Goal: Find specific page/section: Find specific page/section

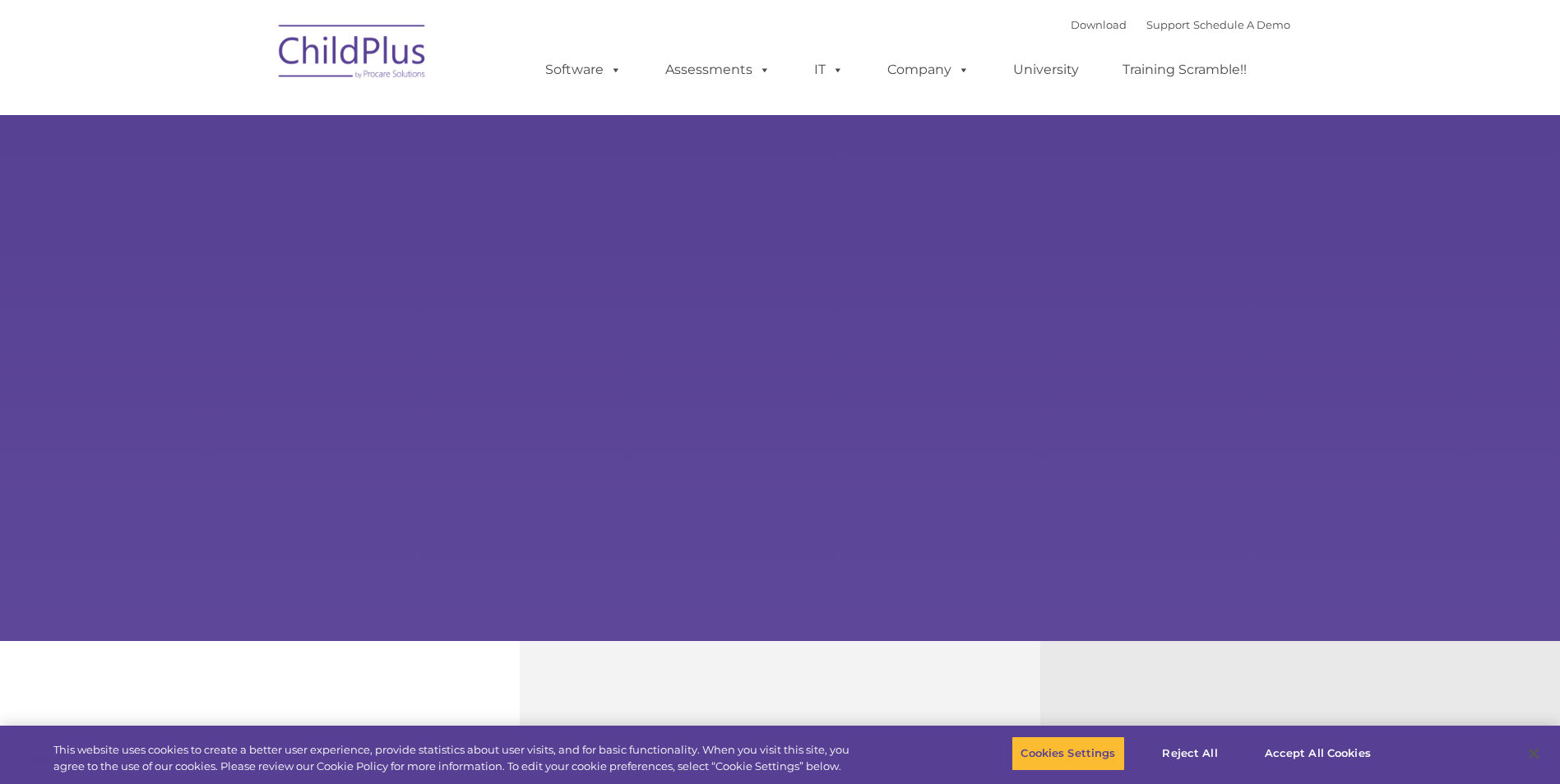
select select "MEDIUM"
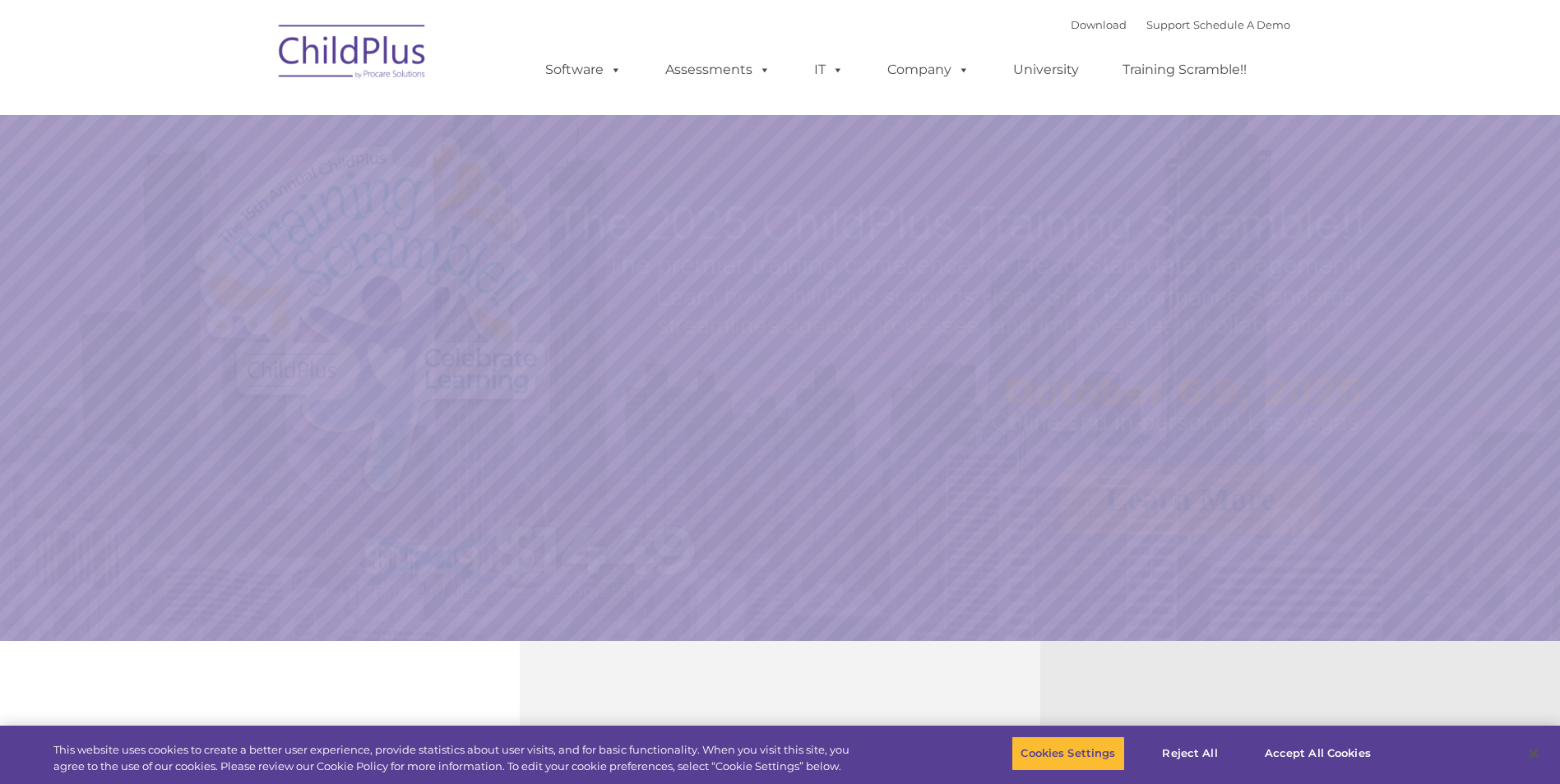
select select "MEDIUM"
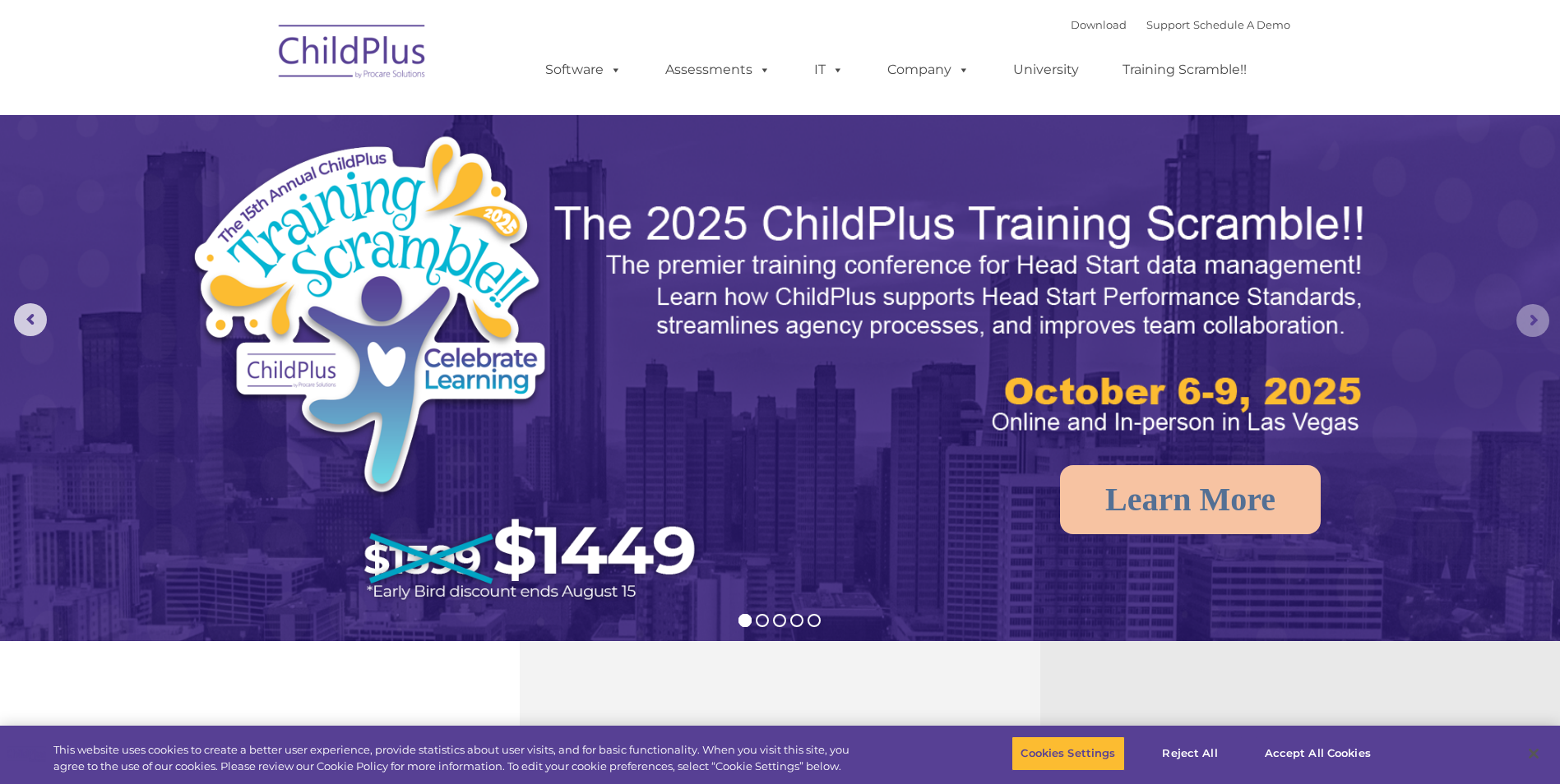
click at [1524, 313] on rs-arrow at bounding box center [1532, 320] width 33 height 33
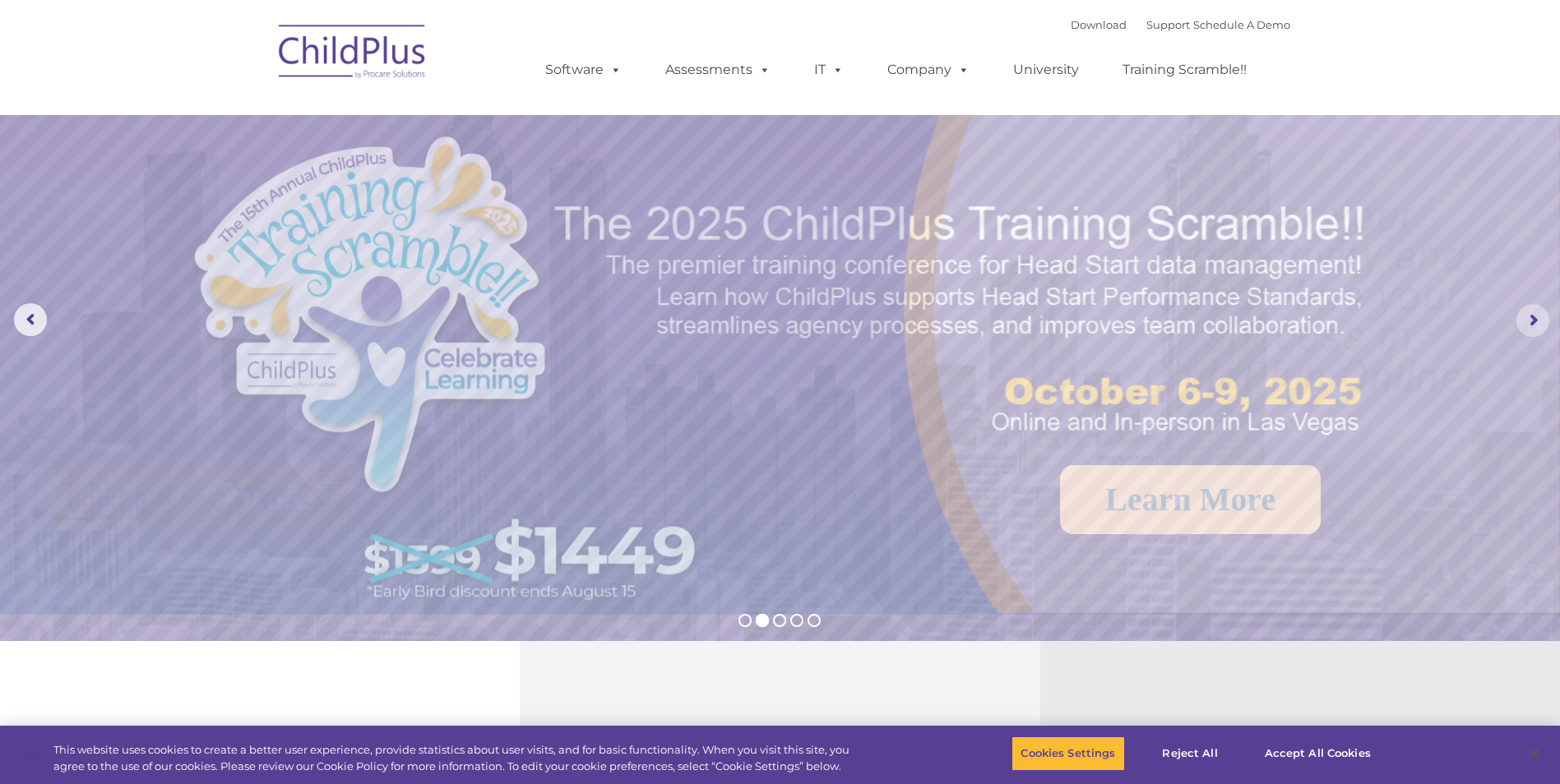
click at [1533, 317] on rs-arrow at bounding box center [1532, 320] width 33 height 33
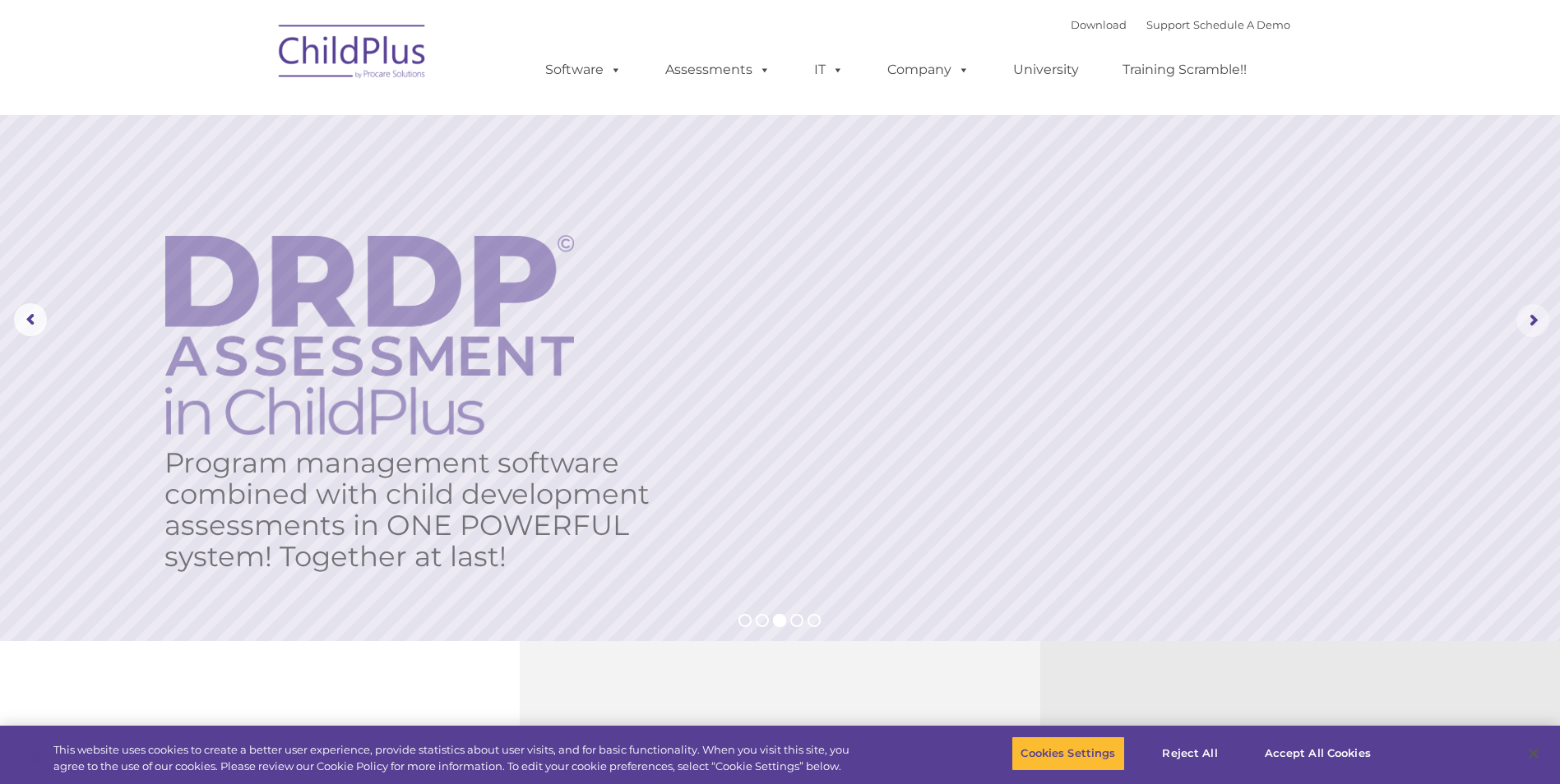
click at [1533, 318] on rs-arrow at bounding box center [1532, 320] width 33 height 33
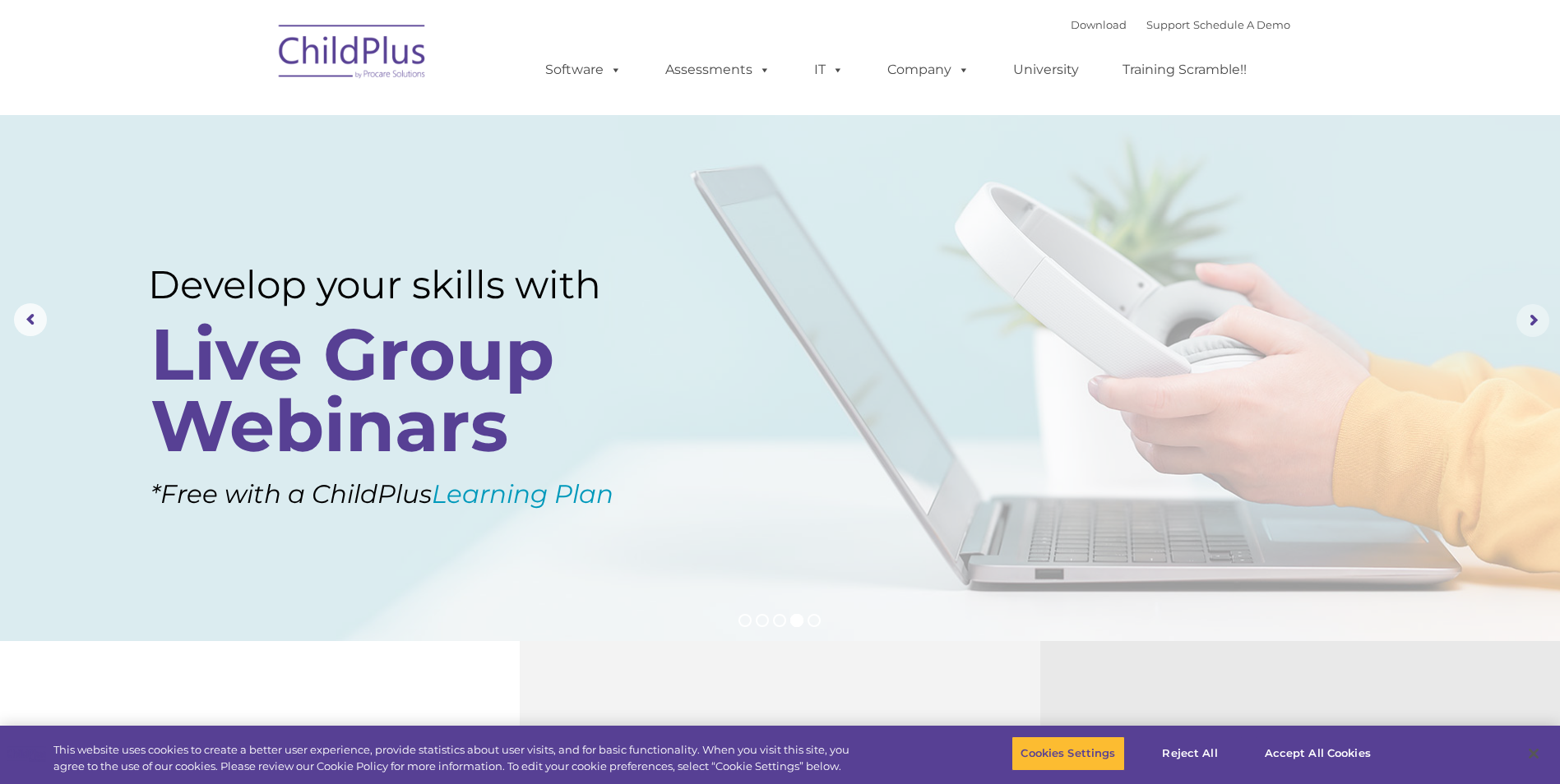
click at [1536, 317] on rs-arrow at bounding box center [1532, 320] width 33 height 33
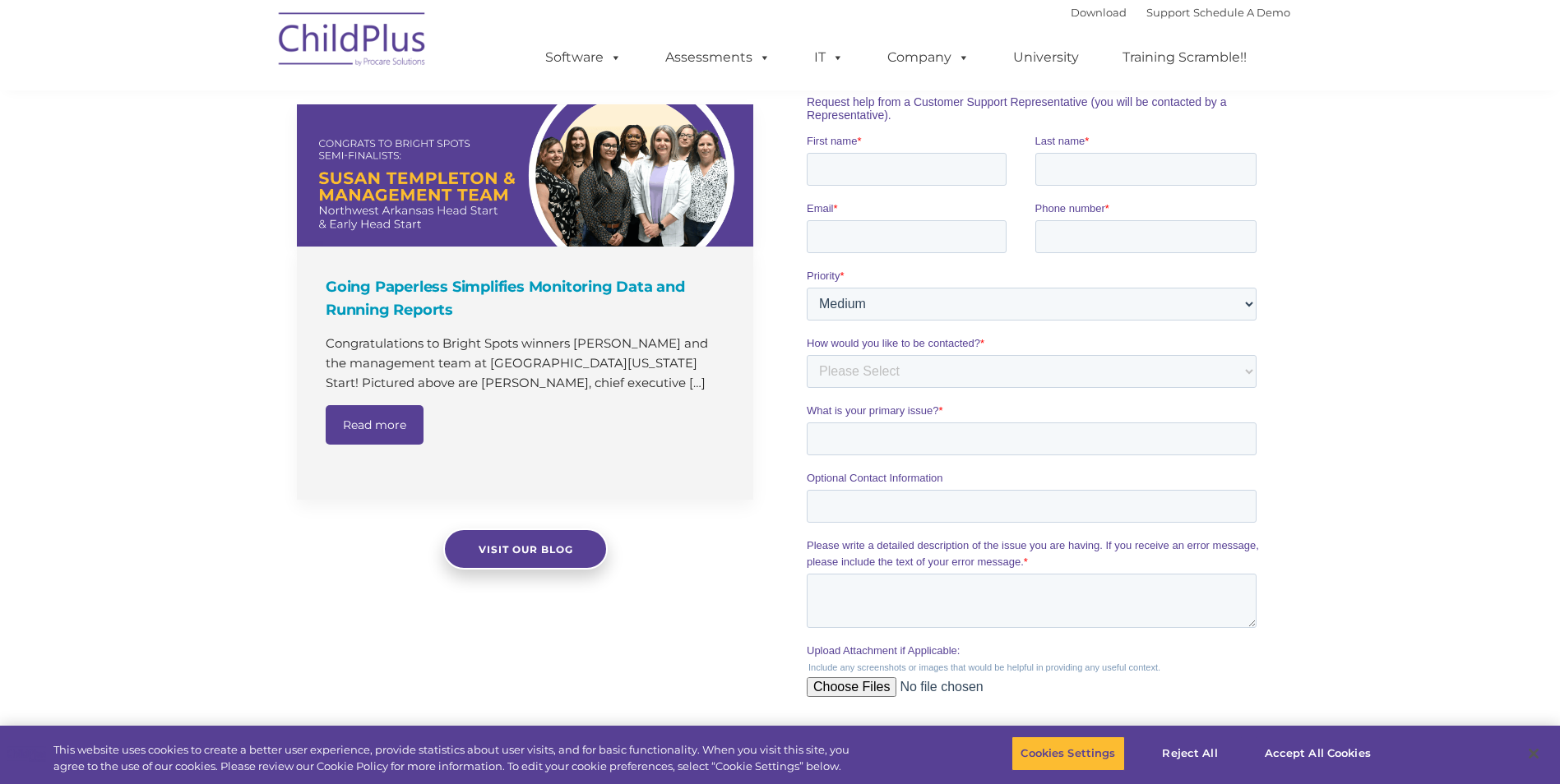
scroll to position [1043, 0]
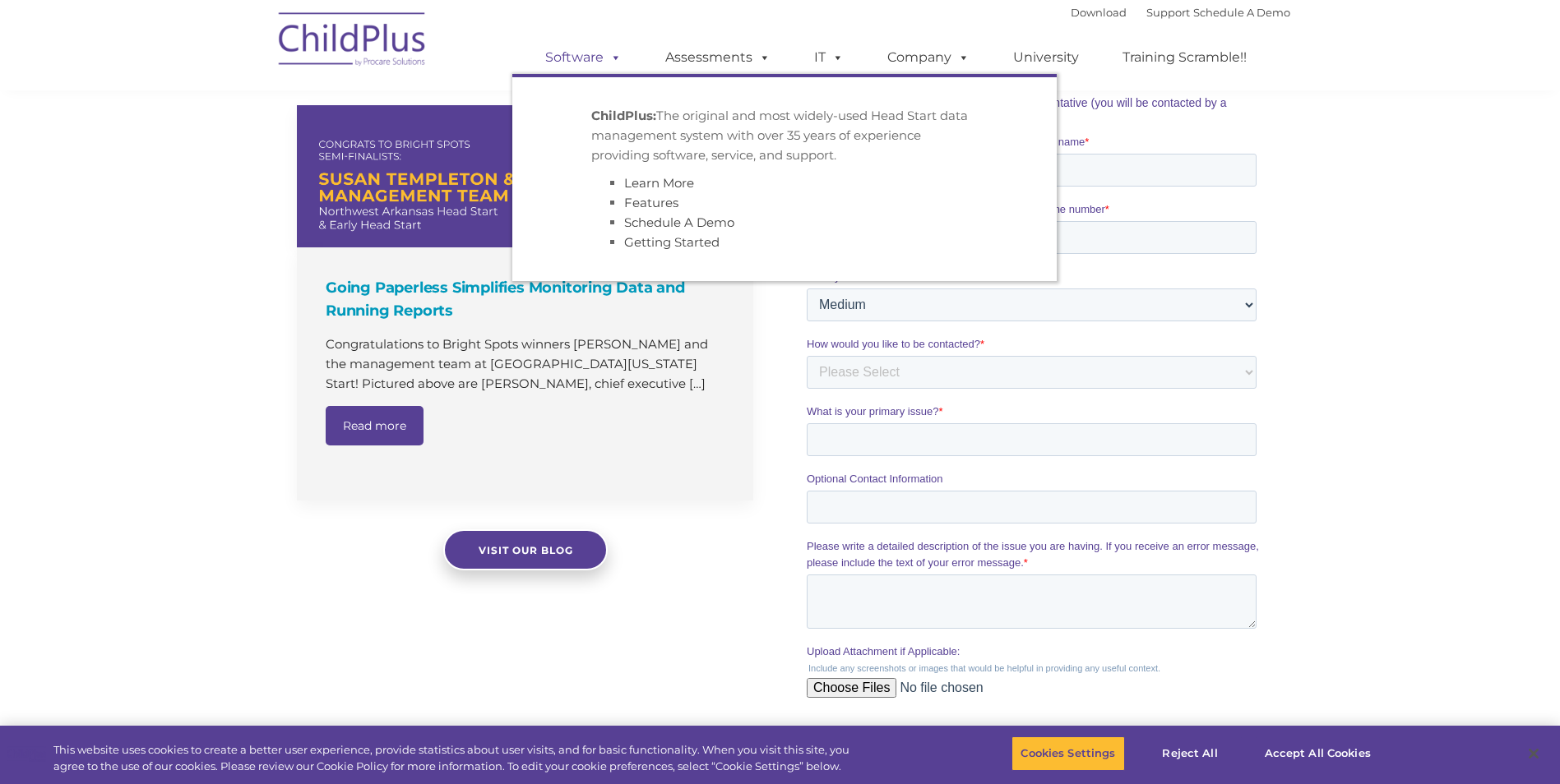
click at [620, 58] on span at bounding box center [612, 57] width 18 height 16
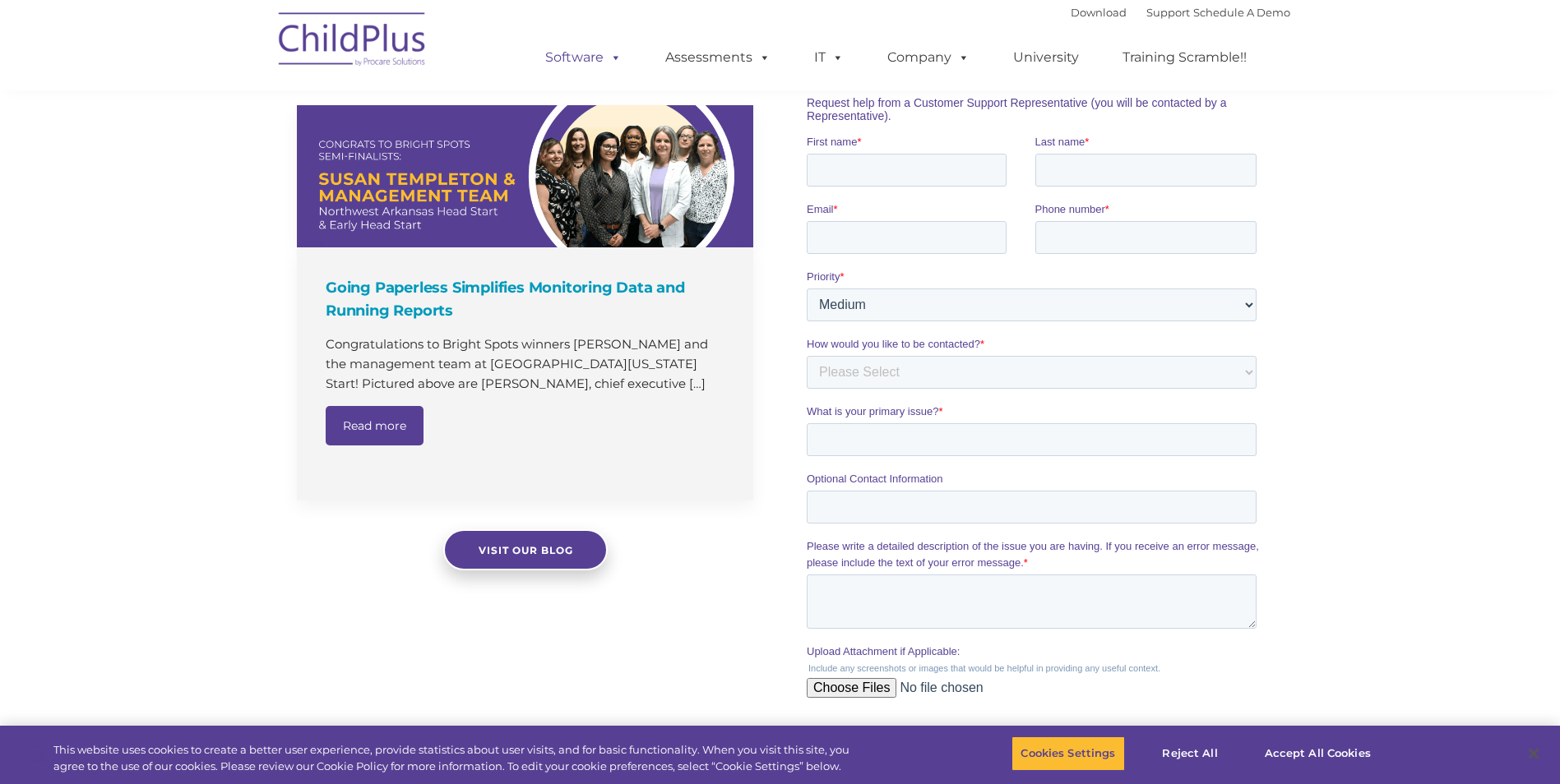
click at [618, 58] on span at bounding box center [612, 57] width 18 height 16
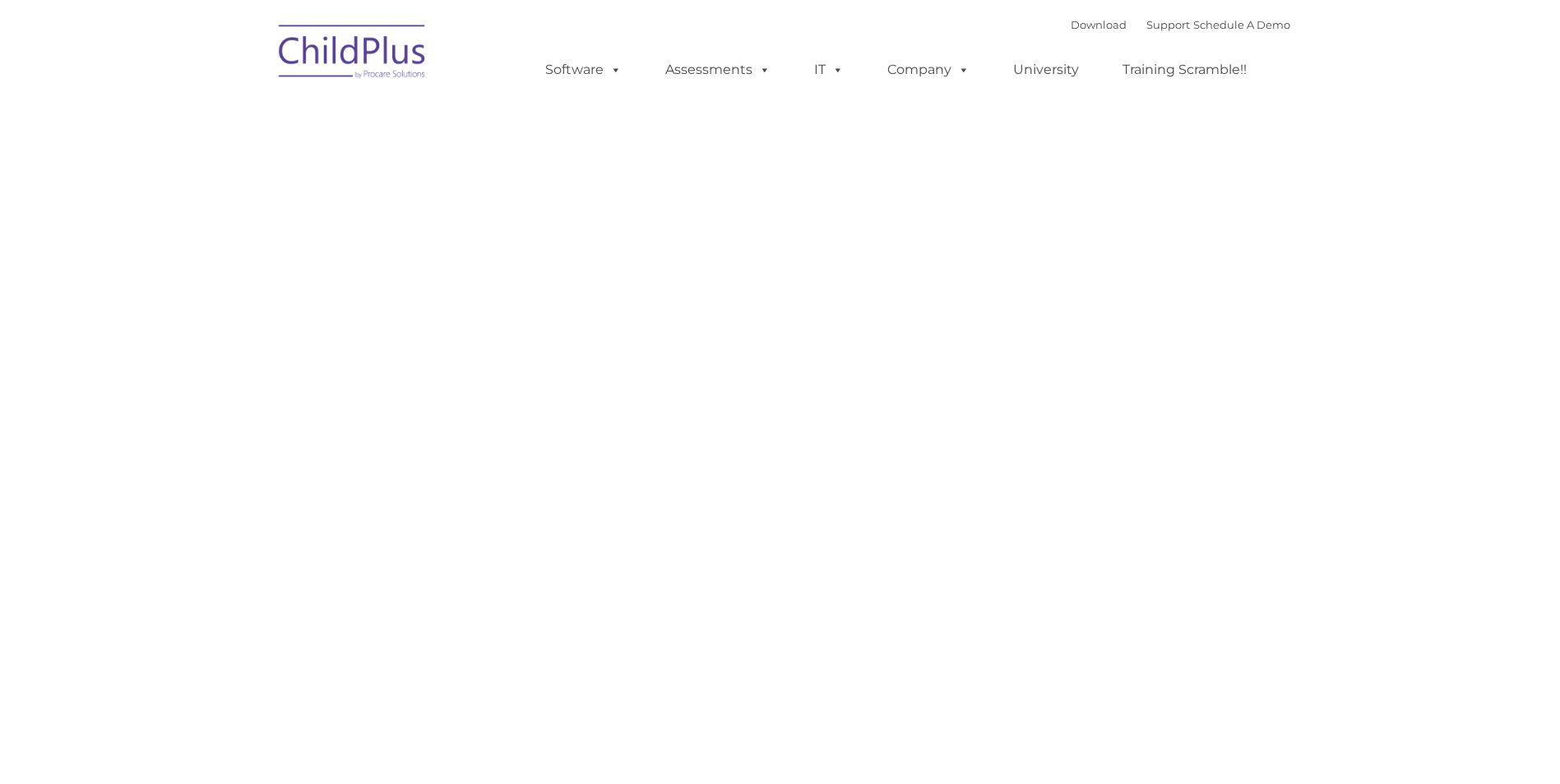
type input ""
